Goal: Task Accomplishment & Management: Manage account settings

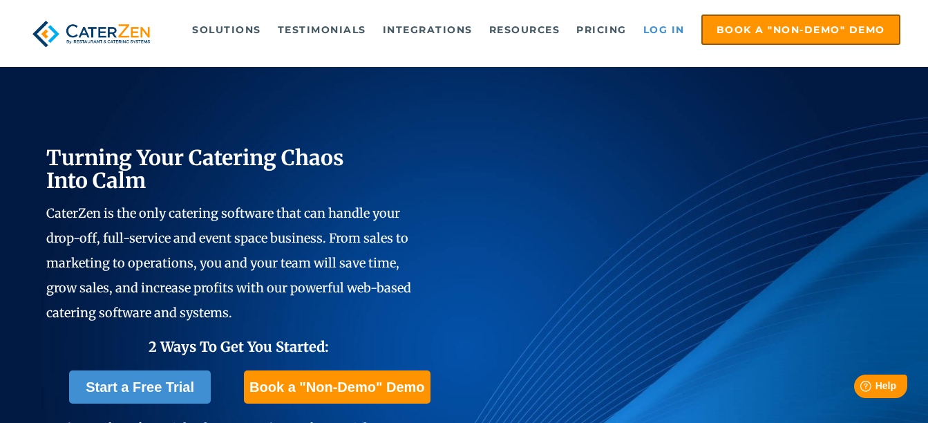
click at [672, 28] on link "Log in" at bounding box center [663, 30] width 55 height 28
click at [662, 27] on link "Log in" at bounding box center [663, 30] width 55 height 28
click at [655, 35] on link "Log in" at bounding box center [663, 30] width 55 height 28
